Goal: Transaction & Acquisition: Purchase product/service

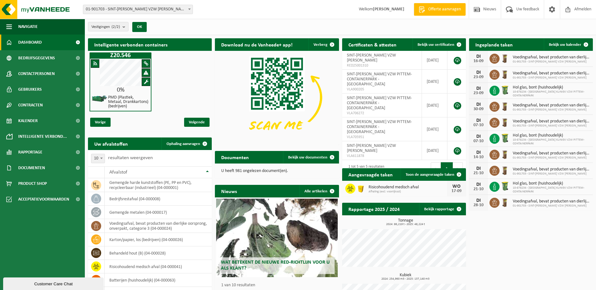
drag, startPoint x: 30, startPoint y: 181, endPoint x: 353, endPoint y: 178, distance: 323.1
click at [30, 181] on span "Product Shop" at bounding box center [32, 184] width 29 height 16
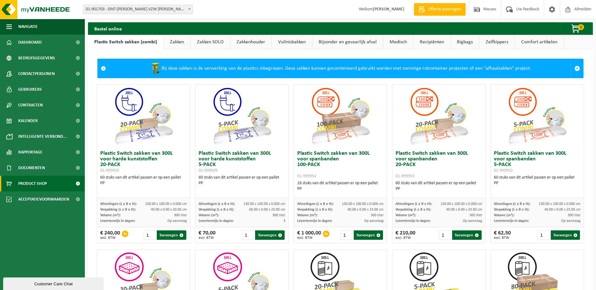
click at [173, 40] on link "Zakken" at bounding box center [177, 42] width 27 height 14
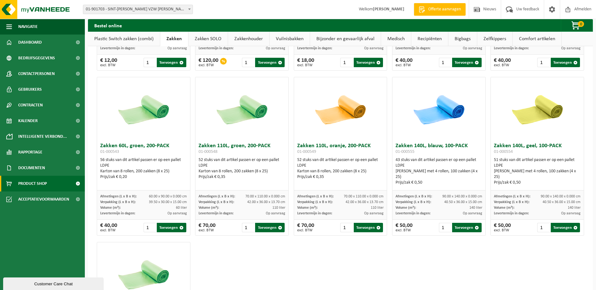
scroll to position [667, 0]
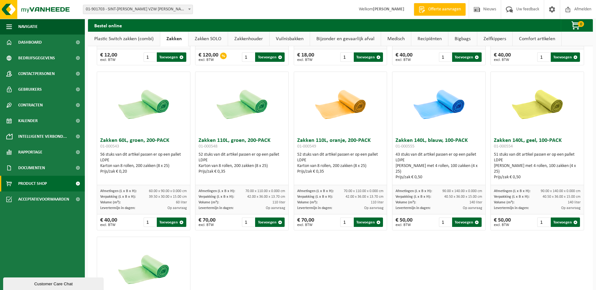
click at [531, 116] on img at bounding box center [536, 103] width 63 height 63
click at [556, 226] on button "Toevoegen" at bounding box center [564, 222] width 29 height 9
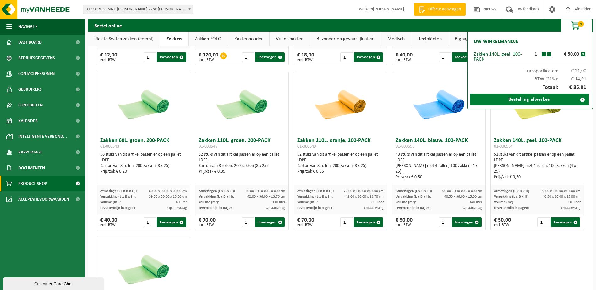
click at [544, 101] on link "Bestelling afwerken" at bounding box center [529, 100] width 119 height 12
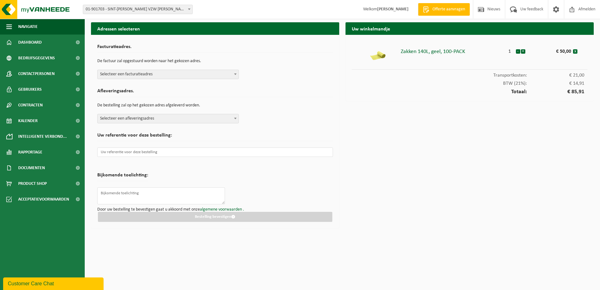
click at [513, 51] on div "1" at bounding box center [510, 50] width 12 height 8
click at [524, 52] on button "+" at bounding box center [523, 51] width 4 height 4
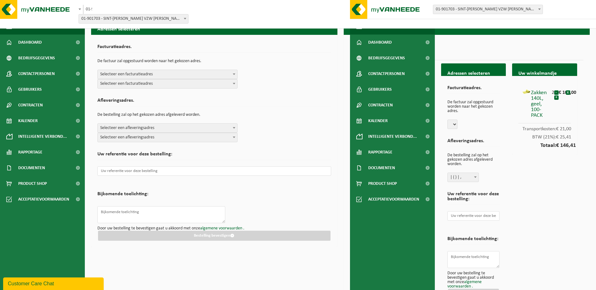
click at [456, 124] on select at bounding box center [452, 124] width 10 height 9
click at [454, 124] on select at bounding box center [452, 124] width 10 height 9
click at [479, 120] on div "Facturatieadres. De factuur zal opgestuurd worden naar het gekozen adres." at bounding box center [473, 105] width 52 height 47
click at [5, 6] on img at bounding box center [37, 9] width 75 height 19
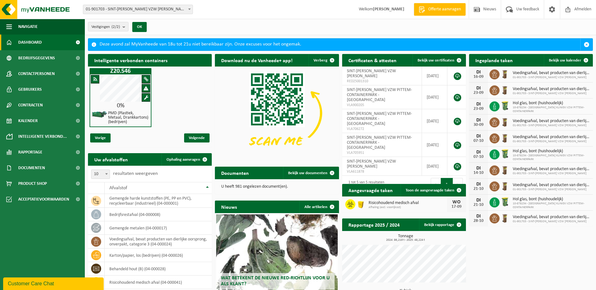
drag, startPoint x: 255, startPoint y: 14, endPoint x: 245, endPoint y: 8, distance: 10.7
click at [255, 13] on div "Vestiging: 01-901703 - SINT-[PERSON_NAME] VZW PITTEM - PITTEM 10-878234 - SINT-…" at bounding box center [298, 9] width 596 height 19
